Goal: Information Seeking & Learning: Compare options

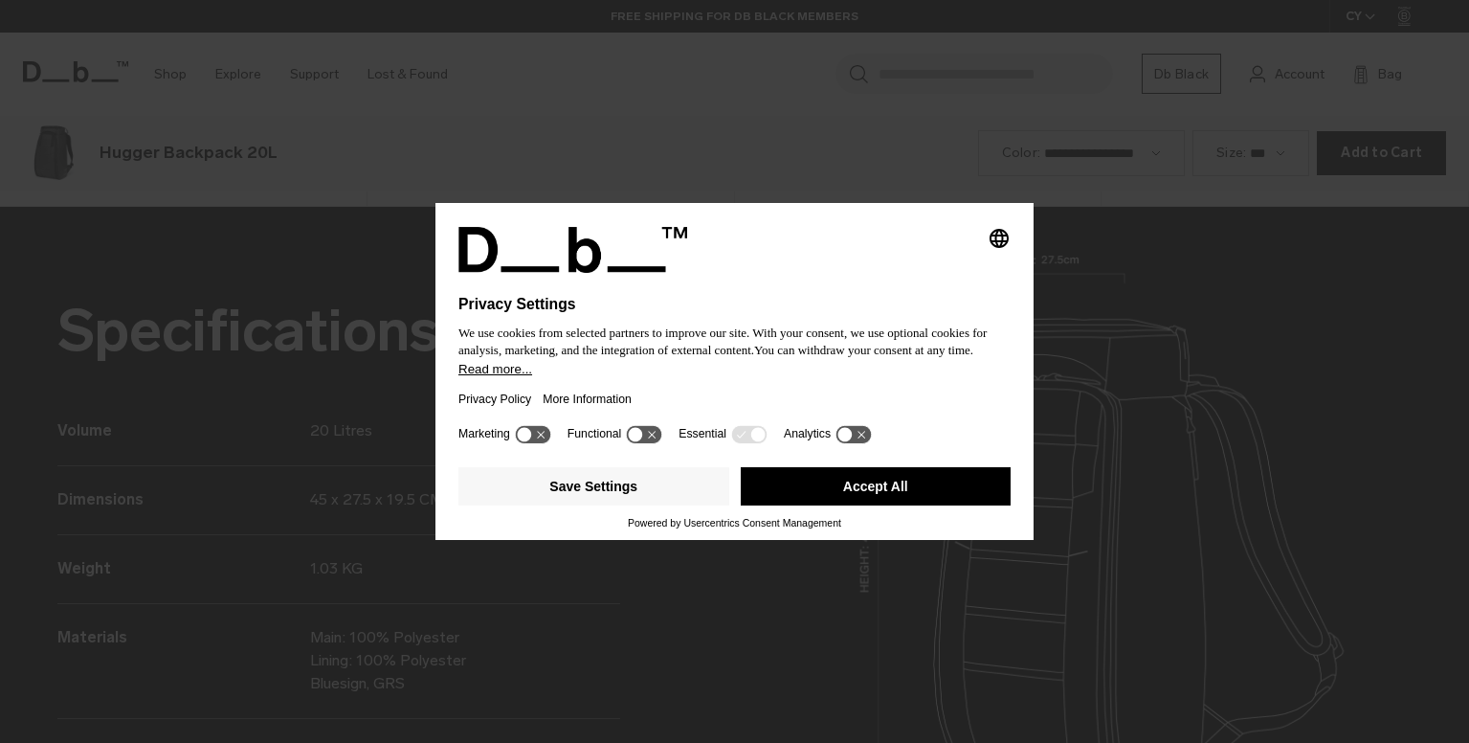
scroll to position [2228, 0]
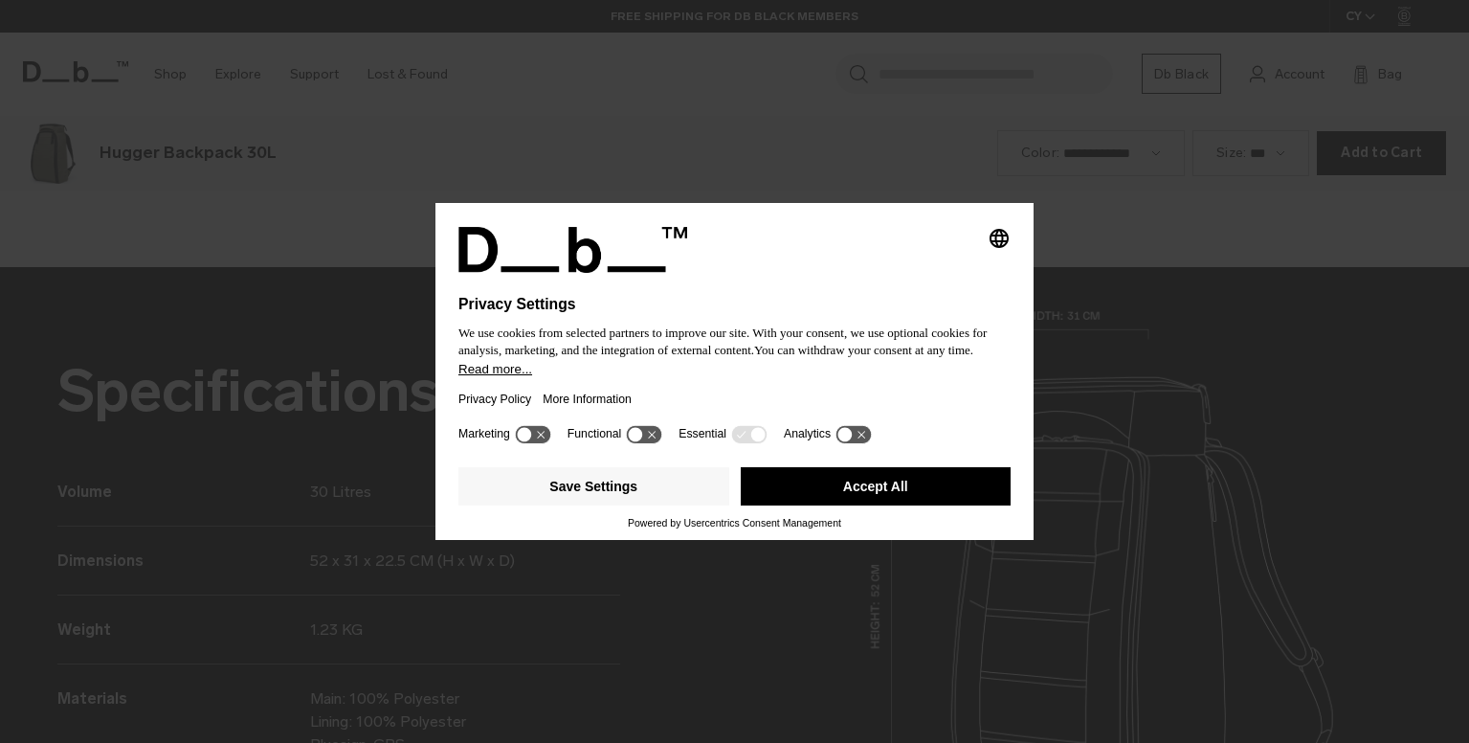
scroll to position [2228, 0]
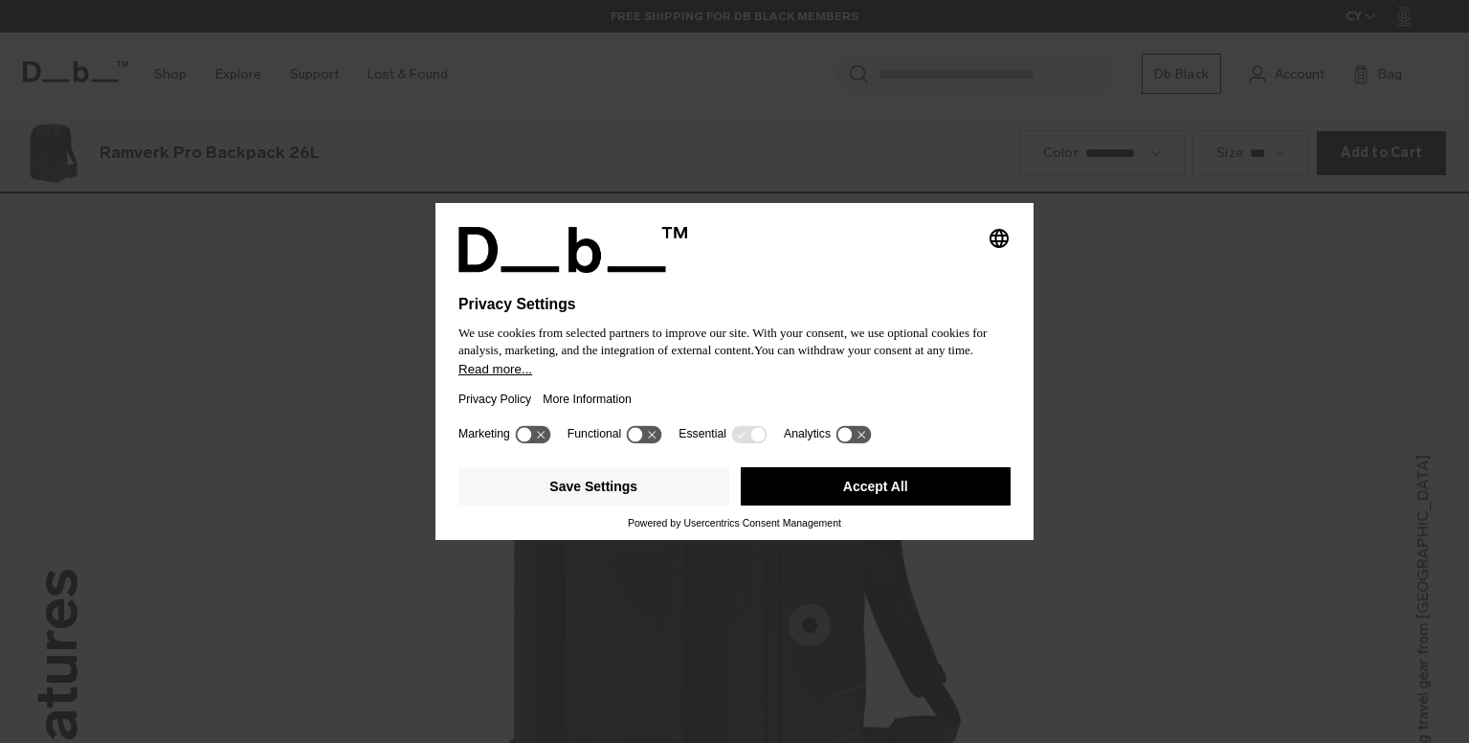
scroll to position [2228, 0]
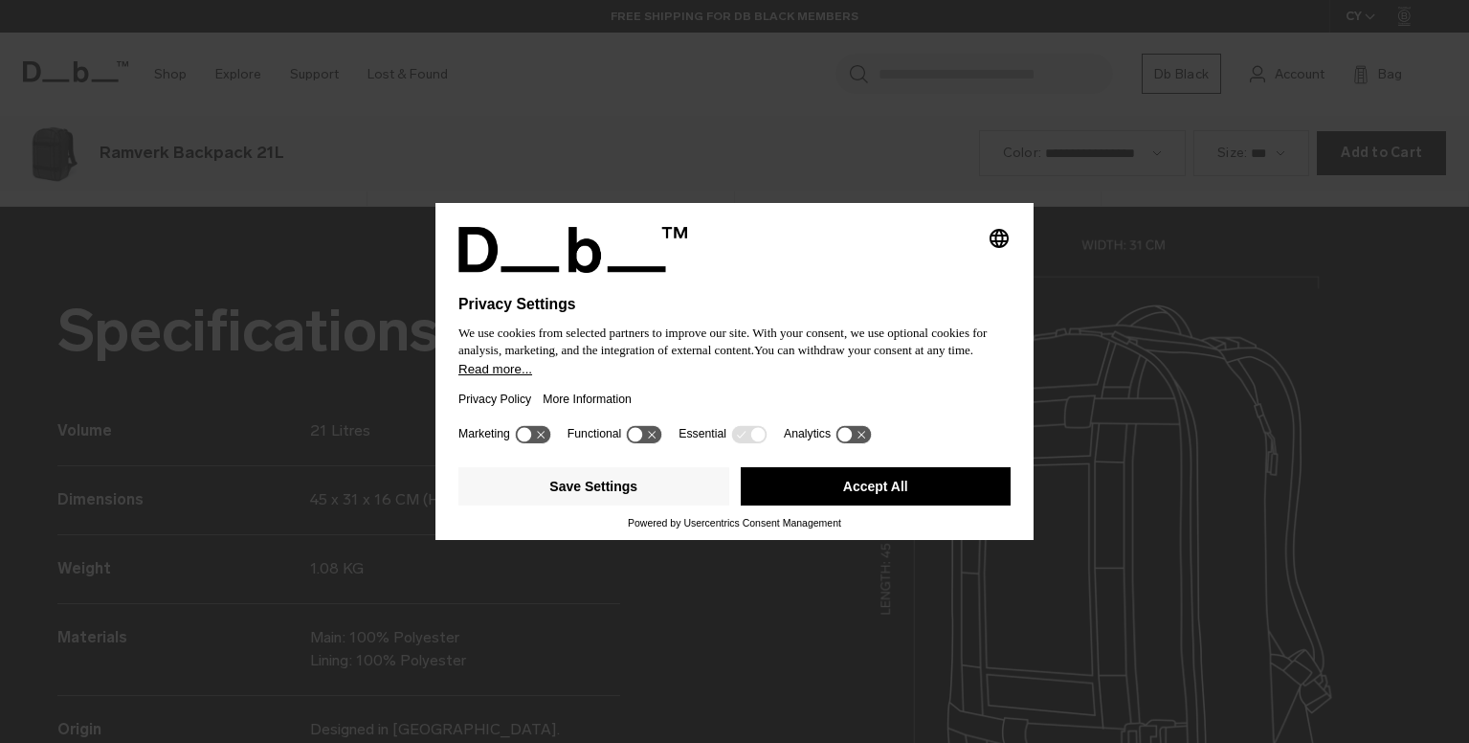
scroll to position [2228, 0]
